Goal: Register for event/course

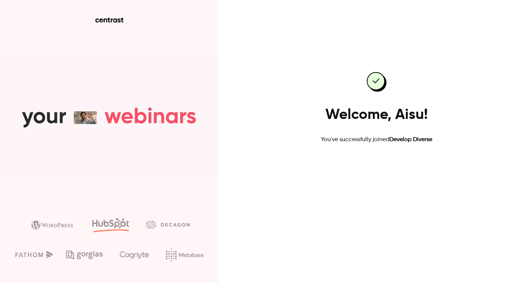
click at [376, 163] on link "Go to dashboard" at bounding box center [377, 167] width 62 height 17
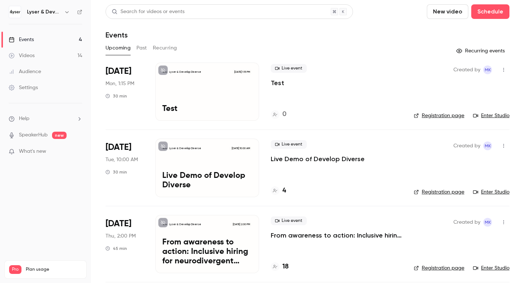
click at [206, 163] on div "Lyser & Develop Diverse Oct 7, 10:00 AM Live Demo of Develop Diverse" at bounding box center [207, 168] width 104 height 58
click at [486, 114] on link "Enter Studio" at bounding box center [491, 115] width 36 height 7
click at [498, 116] on link "Enter Studio" at bounding box center [491, 115] width 36 height 7
